Goal: Transaction & Acquisition: Purchase product/service

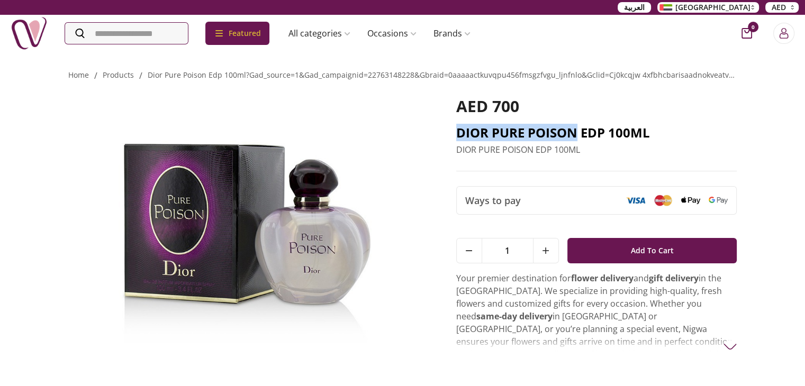
drag, startPoint x: 449, startPoint y: 132, endPoint x: 576, endPoint y: 132, distance: 127.0
click at [576, 132] on div "AED 700 DIOR PURE POISON EDP 100ML DIOR PURE POISON EDP 100ML Ways to pay 1 Add…" at bounding box center [402, 236] width 669 height 308
copy h2 "DIOR PURE POISON"
